Goal: Check status: Check status

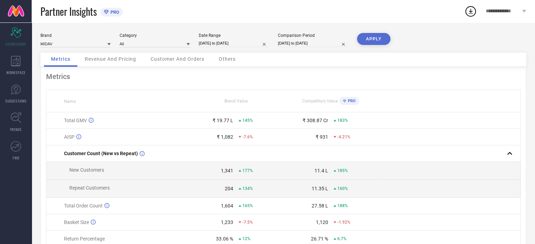
click at [181, 60] on span "Customer And Orders" at bounding box center [177, 59] width 54 height 6
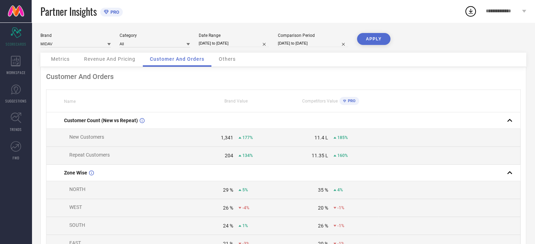
click at [228, 63] on div "Others" at bounding box center [227, 60] width 31 height 14
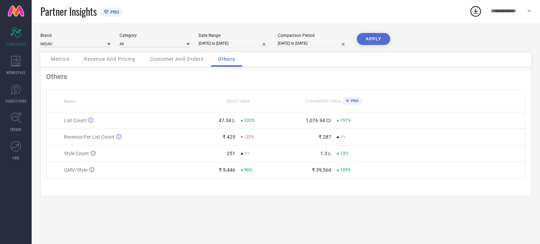
click at [114, 57] on span "Revenue And Pricing" at bounding box center [109, 59] width 51 height 6
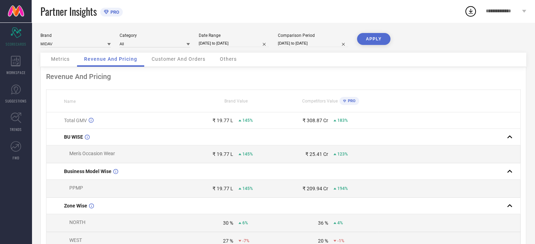
click at [67, 58] on span "Metrics" at bounding box center [60, 59] width 19 height 6
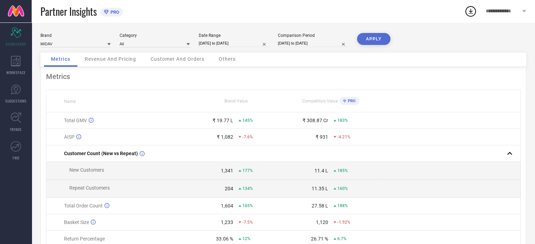
click at [247, 44] on input "[DATE] to [DATE]" at bounding box center [234, 43] width 70 height 7
select select "5"
select select "2025"
select select "6"
select select "2025"
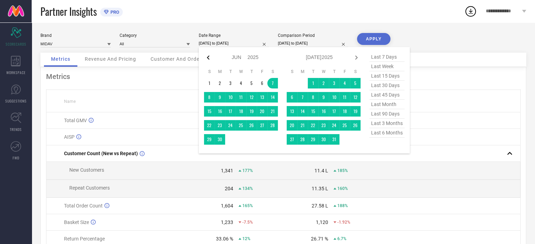
click at [208, 57] on icon at bounding box center [208, 58] width 2 height 4
select select "4"
select select "2025"
select select "5"
select select "2025"
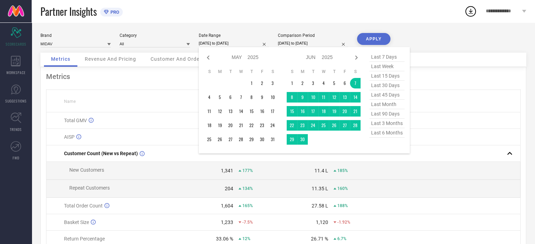
click at [208, 57] on icon at bounding box center [208, 58] width 2 height 4
select select "3"
select select "2025"
select select "4"
select select "2025"
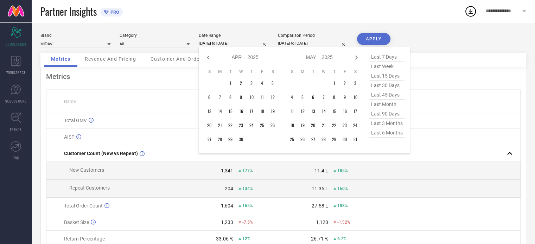
click at [208, 57] on icon at bounding box center [208, 58] width 2 height 4
select select "2"
select select "2025"
select select "3"
select select "2025"
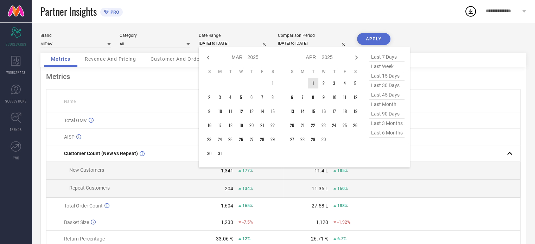
type input "After [DATE]"
click at [313, 82] on td "1" at bounding box center [313, 83] width 11 height 11
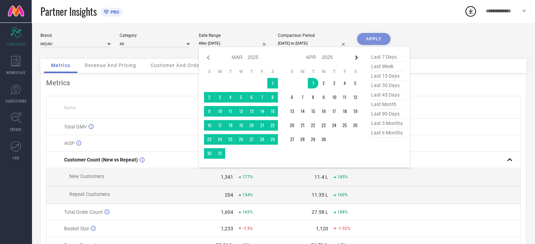
click at [357, 57] on icon at bounding box center [356, 57] width 8 height 8
select select "3"
select select "2025"
select select "4"
select select "2025"
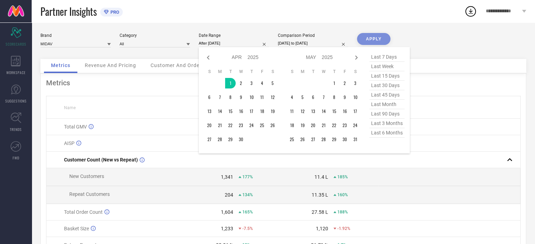
click at [357, 57] on icon at bounding box center [356, 57] width 8 height 8
select select "4"
select select "2025"
select select "5"
select select "2025"
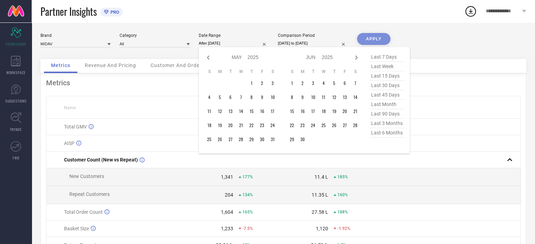
click at [357, 57] on icon at bounding box center [356, 57] width 8 height 8
select select "5"
select select "2025"
select select "6"
select select "2025"
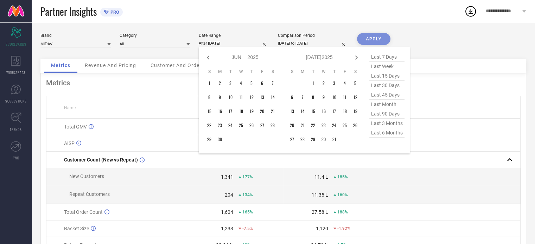
click at [357, 57] on icon at bounding box center [356, 57] width 8 height 8
select select "6"
select select "2025"
select select "7"
select select "2025"
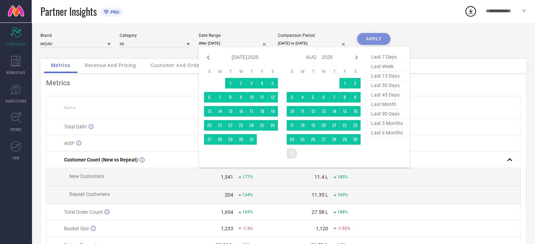
type input "[DATE] to [DATE]"
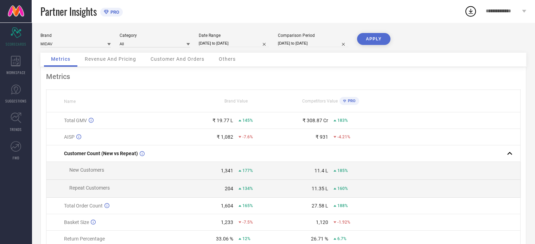
click at [380, 36] on button "APPLY" at bounding box center [373, 39] width 33 height 12
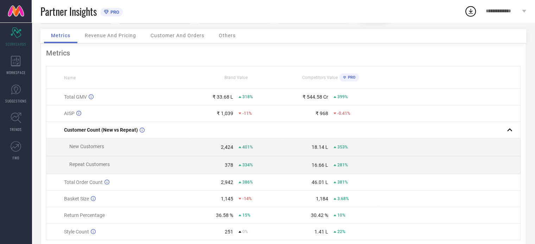
scroll to position [51, 0]
